Goal: Purchase product/service

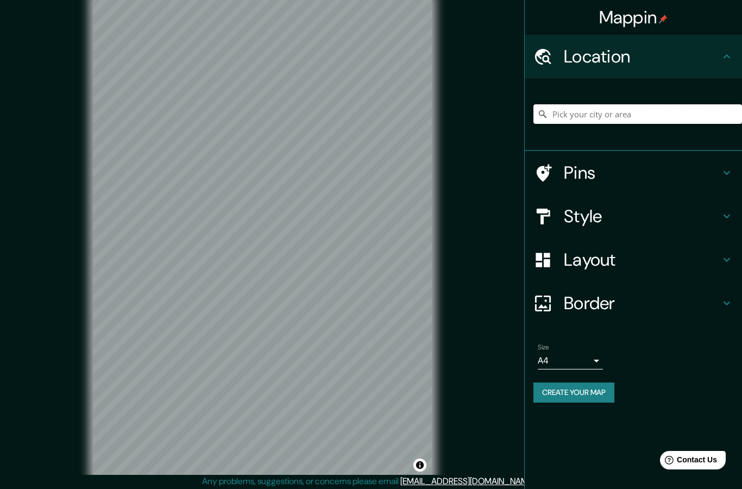
click at [671, 111] on input "Pick your city or area" at bounding box center [637, 114] width 209 height 20
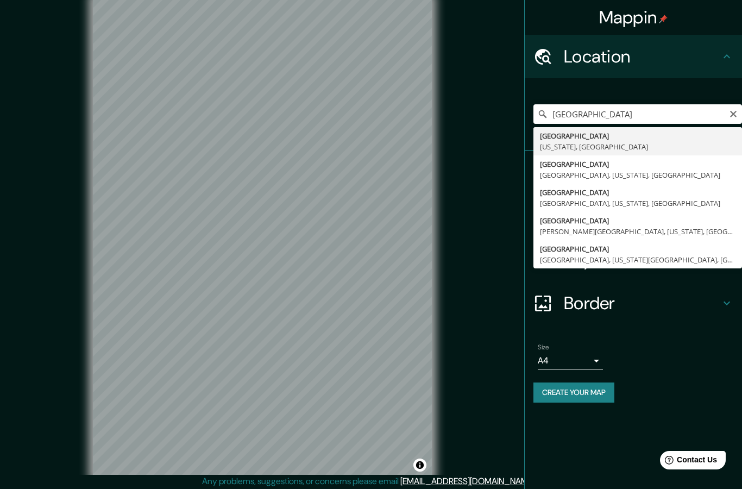
type input "[GEOGRAPHIC_DATA], [US_STATE], [GEOGRAPHIC_DATA]"
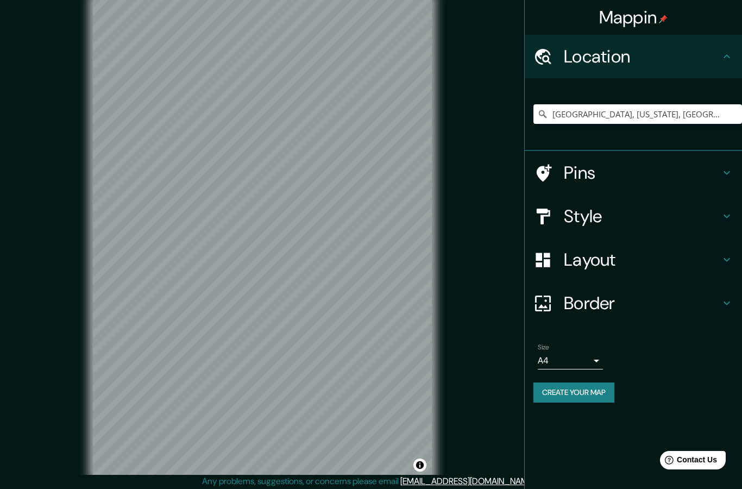
click at [595, 265] on h4 "Layout" at bounding box center [642, 260] width 156 height 22
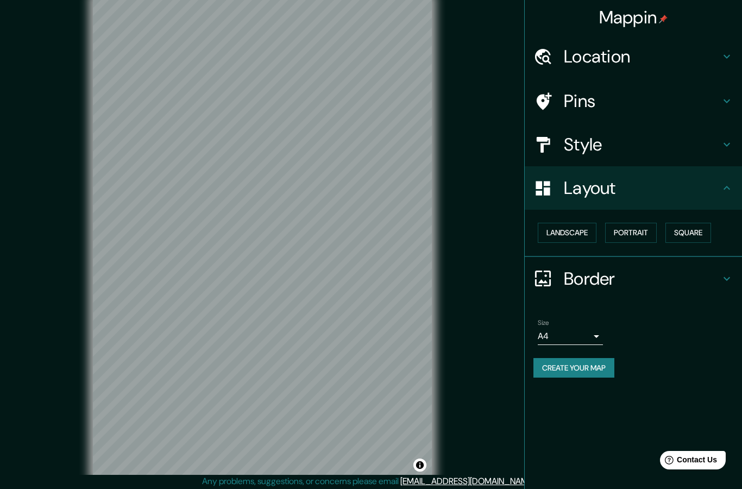
click at [649, 229] on button "Portrait" at bounding box center [631, 233] width 52 height 20
click at [571, 231] on button "Landscape" at bounding box center [567, 233] width 59 height 20
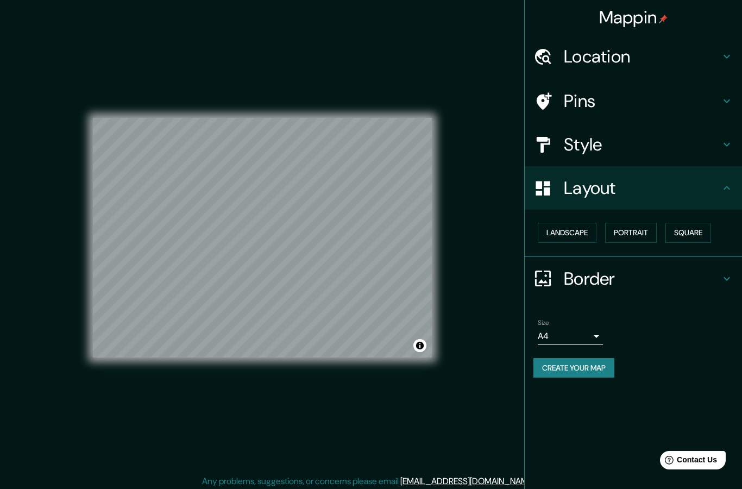
click at [707, 224] on button "Square" at bounding box center [689, 233] width 46 height 20
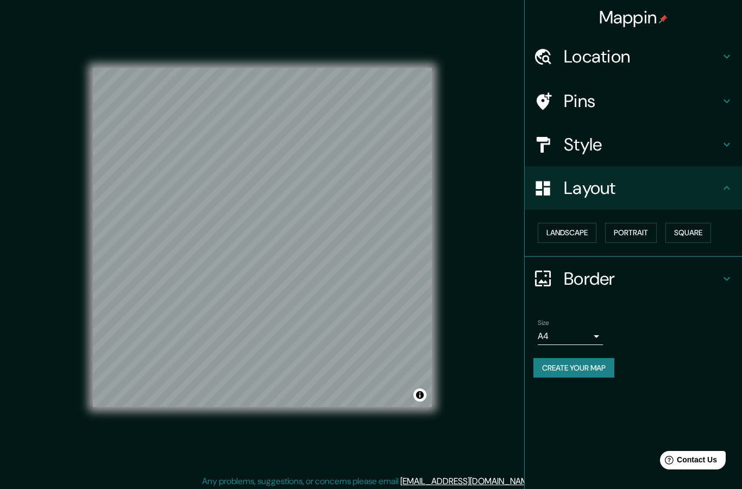
click at [735, 148] on div "Style" at bounding box center [633, 144] width 217 height 43
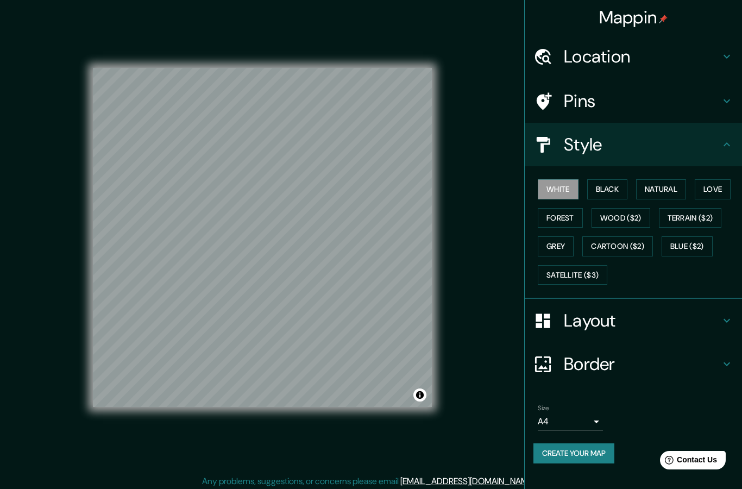
click at [735, 149] on div "Style" at bounding box center [633, 144] width 217 height 43
click at [711, 218] on button "Terrain ($2)" at bounding box center [690, 218] width 63 height 20
click at [613, 327] on h4 "Layout" at bounding box center [642, 321] width 156 height 22
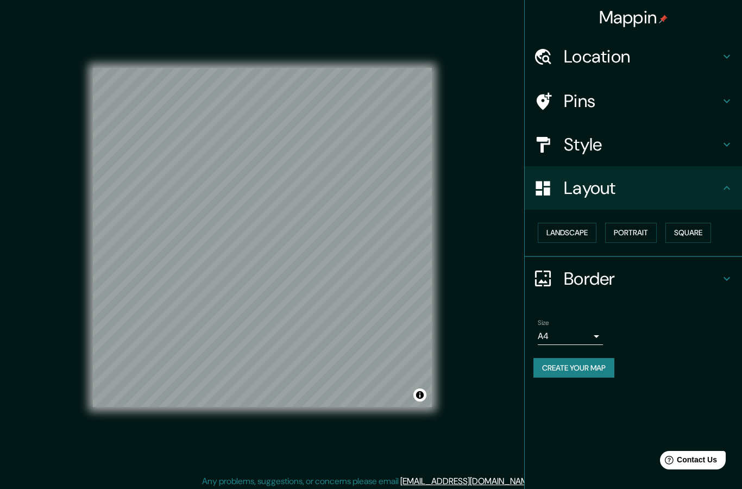
click at [583, 230] on button "Landscape" at bounding box center [567, 233] width 59 height 20
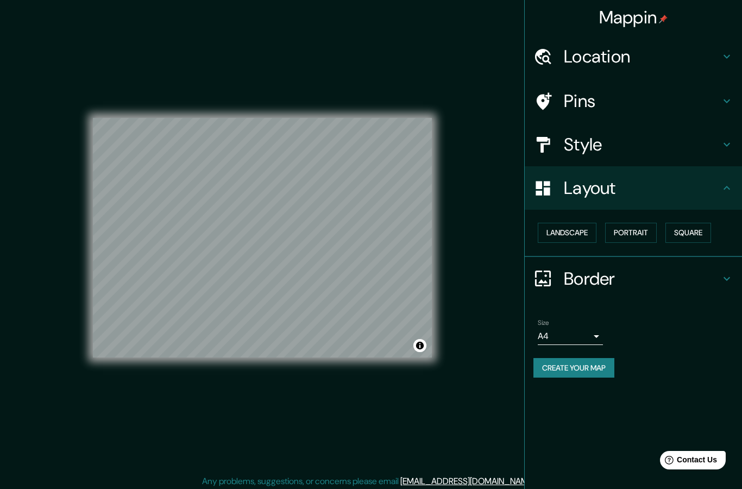
click at [606, 279] on h4 "Border" at bounding box center [642, 279] width 156 height 22
